Goal: Task Accomplishment & Management: Use online tool/utility

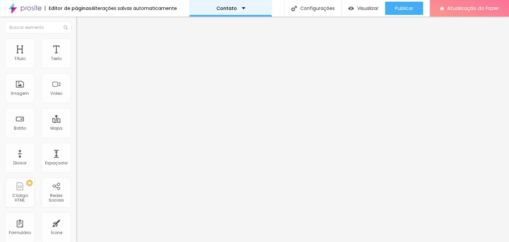
click at [216, 9] on font "Contato" at bounding box center [226, 8] width 21 height 7
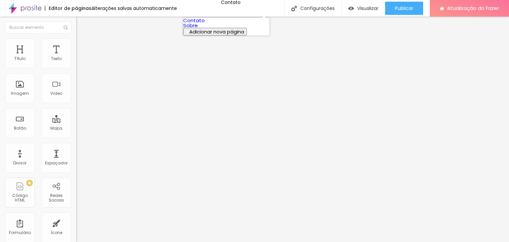
click at [219, 35] on button "Adicionar nova página" at bounding box center [215, 32] width 64 height 8
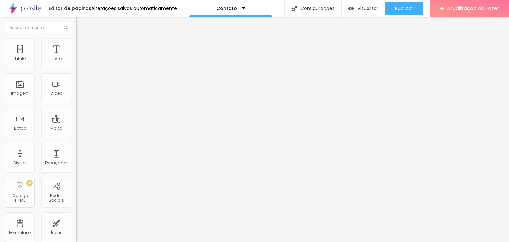
click at [349, 8] on img "button" at bounding box center [351, 9] width 6 height 6
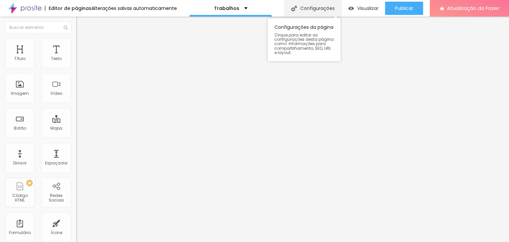
click at [309, 7] on font "Configurações" at bounding box center [317, 8] width 34 height 7
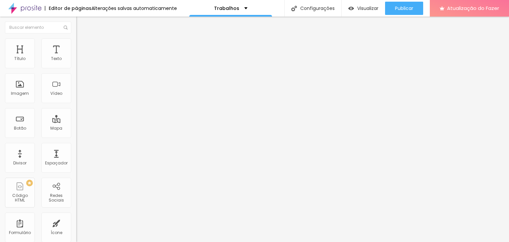
click at [224, 0] on div "Lar" at bounding box center [230, 8] width 83 height 17
click at [76, 60] on font "Encaixotado" at bounding box center [89, 58] width 26 height 6
click at [76, 70] on div "Completo" at bounding box center [114, 68] width 76 height 4
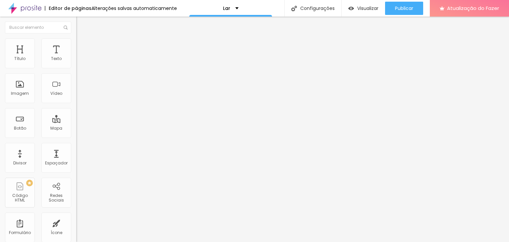
click at [76, 60] on font "Encaixotado" at bounding box center [89, 58] width 26 height 6
click at [76, 64] on font "Encaixotado" at bounding box center [89, 62] width 26 height 6
click at [82, 46] on font "Estilo" at bounding box center [87, 43] width 10 height 6
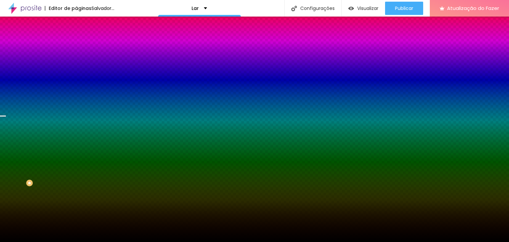
click at [80, 61] on font "Trocar imagem" at bounding box center [96, 58] width 32 height 6
click at [76, 69] on span "Paralaxe" at bounding box center [85, 66] width 18 height 6
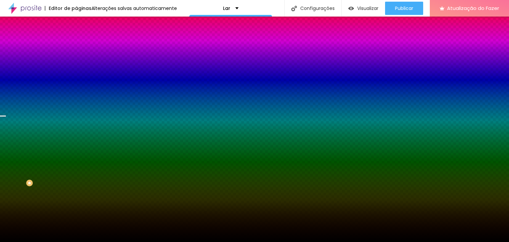
click at [76, 69] on span "Paralaxe" at bounding box center [85, 66] width 18 height 6
click at [76, 45] on img at bounding box center [79, 48] width 6 height 6
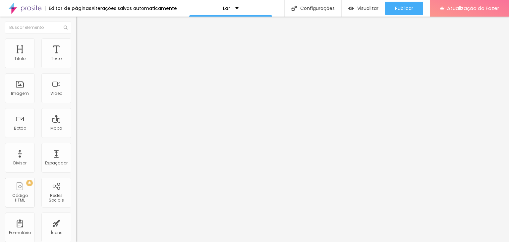
click at [76, 41] on li "Estilo" at bounding box center [114, 41] width 76 height 7
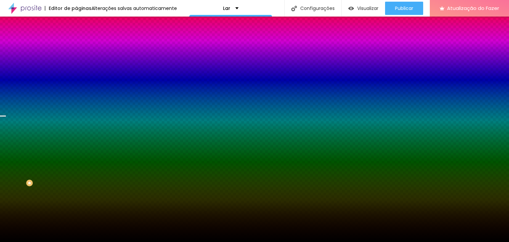
click at [76, 45] on li "Avançado" at bounding box center [114, 48] width 76 height 7
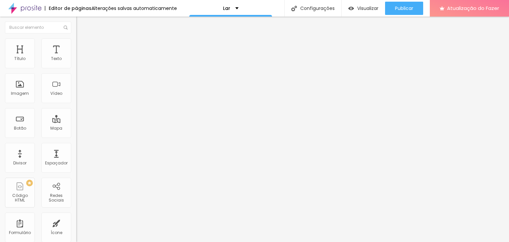
click at [76, 42] on img at bounding box center [79, 41] width 6 height 6
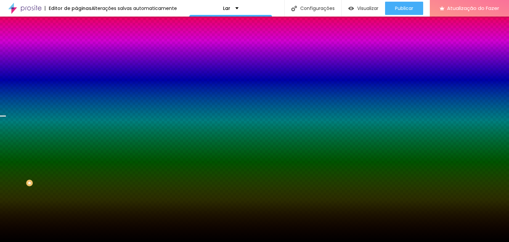
click at [76, 97] on input "#000000" at bounding box center [116, 93] width 80 height 7
click at [76, 90] on div at bounding box center [114, 90] width 76 height 0
drag, startPoint x: 68, startPoint y: 150, endPoint x: 69, endPoint y: 140, distance: 10.0
click at [69, 140] on div at bounding box center [254, 121] width 509 height 242
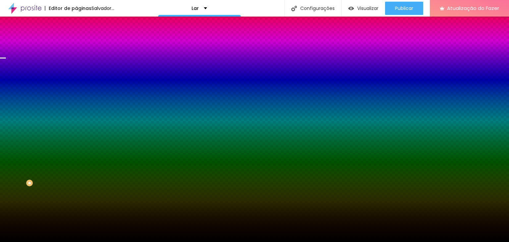
click at [76, 38] on li "Conteúdo" at bounding box center [114, 35] width 76 height 7
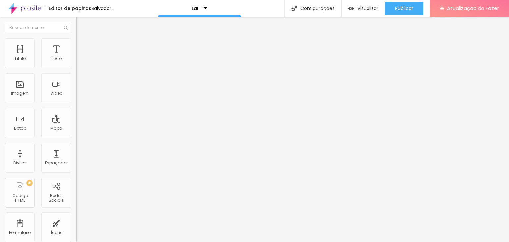
click at [82, 47] on font "Avançado" at bounding box center [93, 50] width 22 height 6
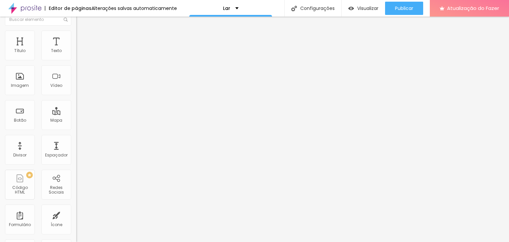
type input "5"
type input "10"
type input "15"
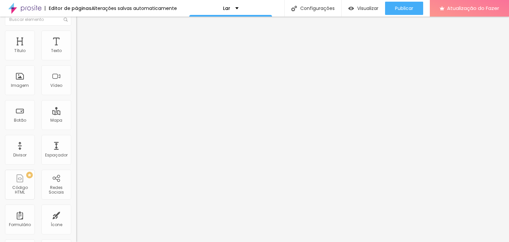
type input "15"
type input "25"
type input "30"
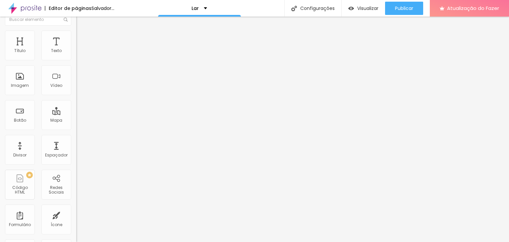
type input "5"
type input "0"
drag, startPoint x: 16, startPoint y: 56, endPoint x: 5, endPoint y: 57, distance: 10.4
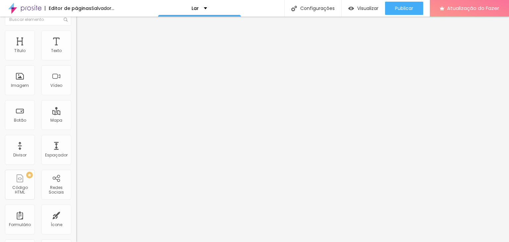
click at [76, 121] on input "range" at bounding box center [97, 123] width 43 height 5
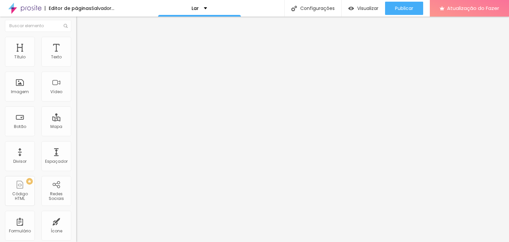
scroll to position [0, 0]
click at [82, 45] on font "Estilo" at bounding box center [87, 43] width 10 height 6
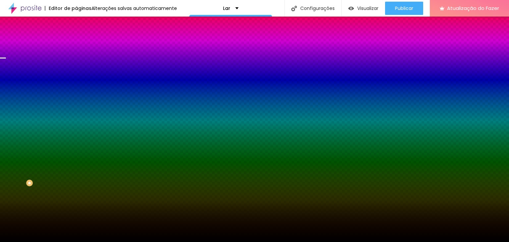
click at [105, 105] on font "DESATIVADO" at bounding box center [117, 103] width 24 height 6
click at [79, 110] on icon "button" at bounding box center [81, 108] width 5 height 5
click at [76, 38] on li "Conteúdo" at bounding box center [114, 35] width 76 height 7
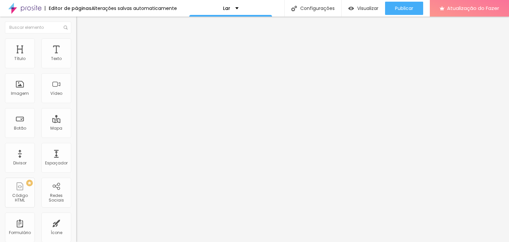
click at [76, 60] on font "Encaixotado" at bounding box center [89, 58] width 26 height 6
click at [76, 71] on font "Completo" at bounding box center [86, 68] width 20 height 6
click at [76, 64] on font "Encaixotado" at bounding box center [89, 62] width 26 height 6
click at [366, 11] on div "Visualizar" at bounding box center [363, 8] width 30 height 13
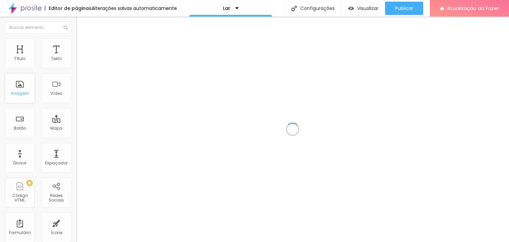
click at [24, 86] on div "Imagem" at bounding box center [20, 88] width 30 height 30
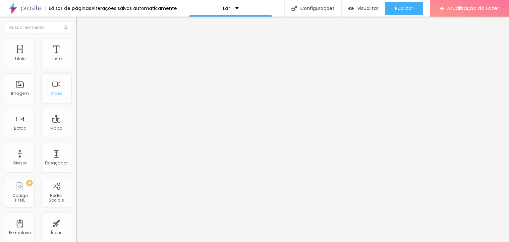
click at [58, 89] on div "Vídeo" at bounding box center [56, 88] width 30 height 30
click at [59, 87] on div "Vídeo" at bounding box center [56, 88] width 30 height 30
click at [14, 123] on div "Botão" at bounding box center [20, 123] width 30 height 30
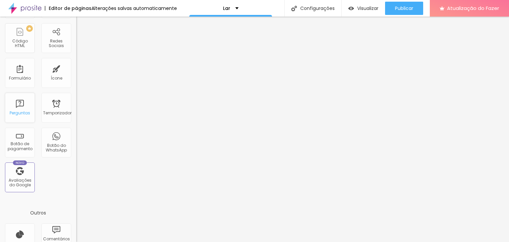
scroll to position [205, 0]
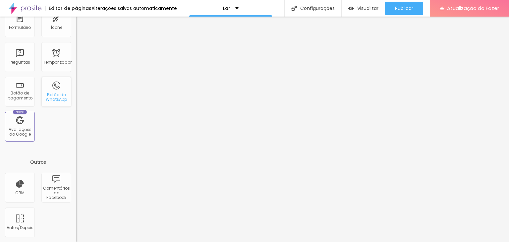
click at [52, 94] on font "Botão do WhatsApp" at bounding box center [56, 97] width 21 height 10
click at [52, 95] on font "Botão do WhatsApp" at bounding box center [56, 97] width 21 height 10
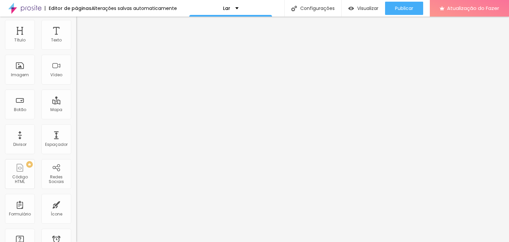
scroll to position [0, 0]
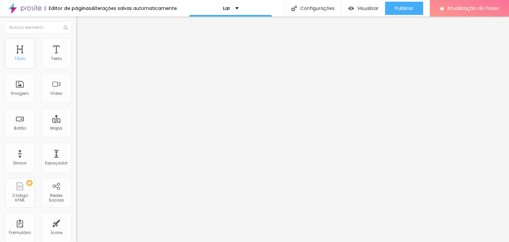
click at [27, 51] on div "Título" at bounding box center [20, 53] width 30 height 30
click at [112, 56] on img at bounding box center [114, 54] width 4 height 4
click at [21, 90] on div "Imagem" at bounding box center [20, 88] width 30 height 30
click at [21, 90] on font "Imagem" at bounding box center [20, 93] width 18 height 6
click at [80, 57] on font "Adicionar imagem" at bounding box center [99, 54] width 39 height 6
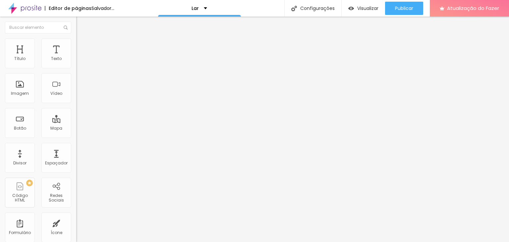
drag, startPoint x: 115, startPoint y: 100, endPoint x: 148, endPoint y: 101, distance: 32.8
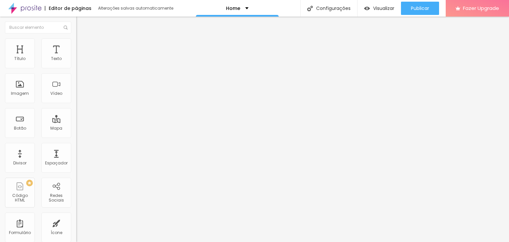
click at [76, 62] on input "Alboom Brasil" at bounding box center [116, 59] width 80 height 7
